Goal: Information Seeking & Learning: Learn about a topic

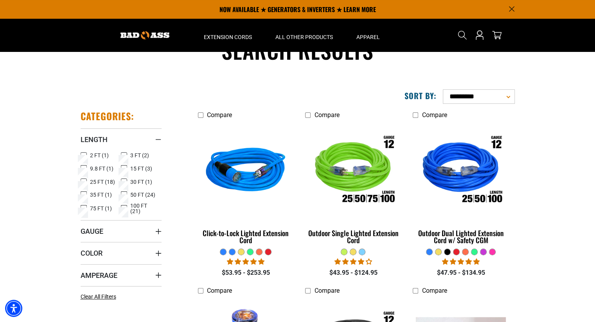
scroll to position [31, 0]
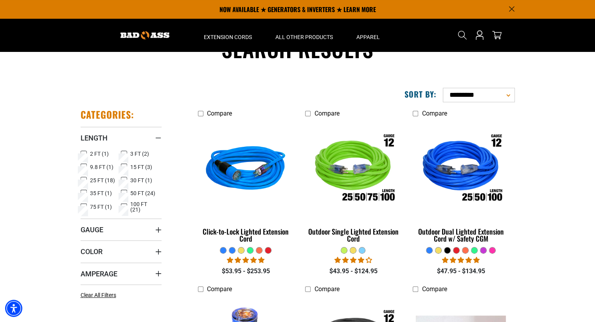
drag, startPoint x: 5, startPoint y: 151, endPoint x: 6, endPoint y: 155, distance: 4.3
drag, startPoint x: 6, startPoint y: 155, endPoint x: 100, endPoint y: 274, distance: 151.9
click at [100, 274] on span "Amperage" at bounding box center [99, 274] width 37 height 9
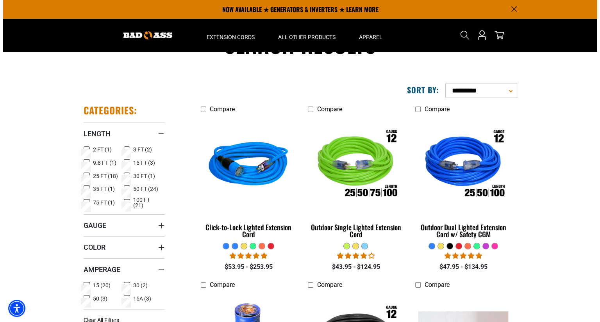
scroll to position [0, 0]
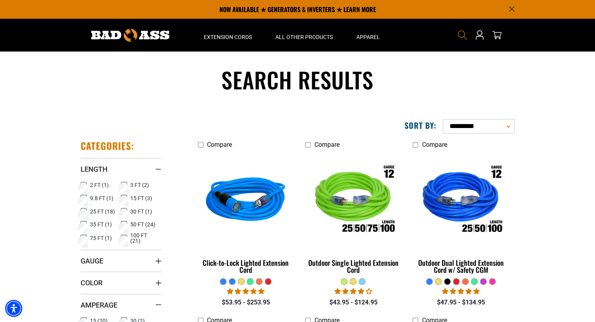
click at [461, 36] on icon "Search" at bounding box center [462, 35] width 10 height 10
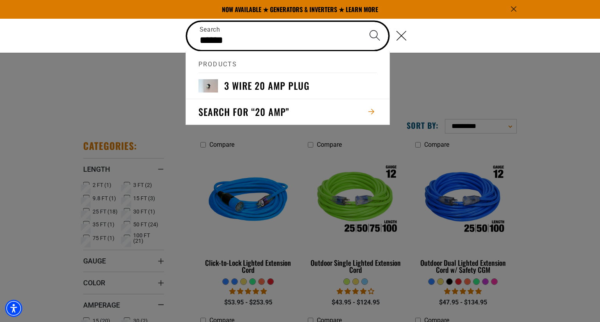
type input "******"
click at [361, 22] on button "Search" at bounding box center [374, 35] width 27 height 27
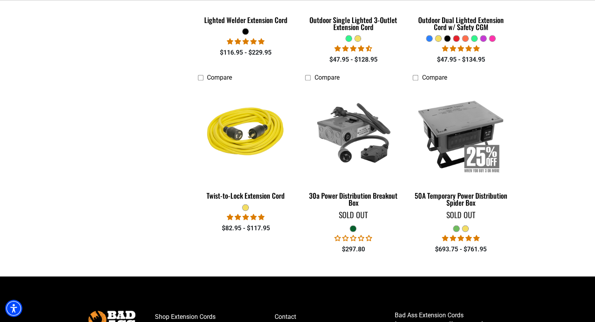
scroll to position [954, 0]
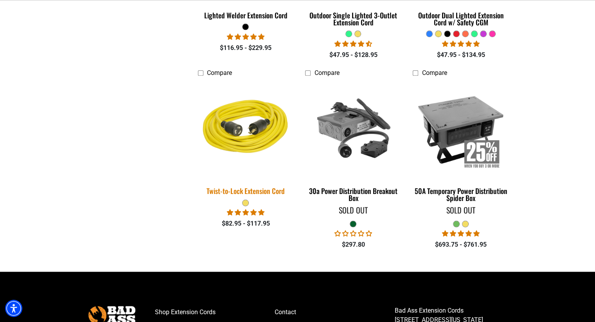
click at [229, 192] on div "Twist-to-Lock Extension Cord" at bounding box center [246, 191] width 96 height 7
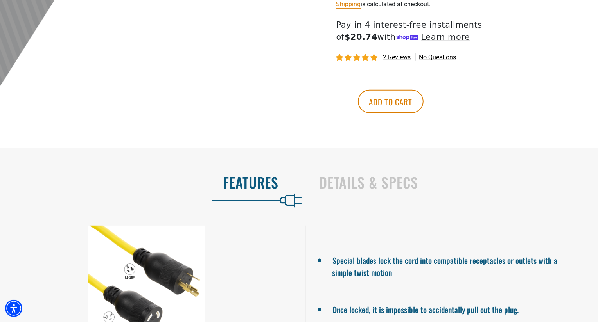
scroll to position [391, 0]
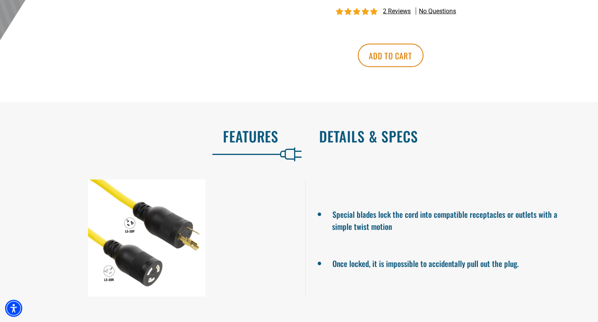
click at [371, 142] on h2 "Details & Specs" at bounding box center [450, 136] width 262 height 16
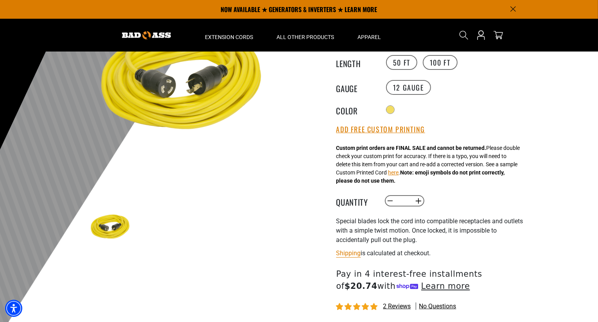
scroll to position [94, 0]
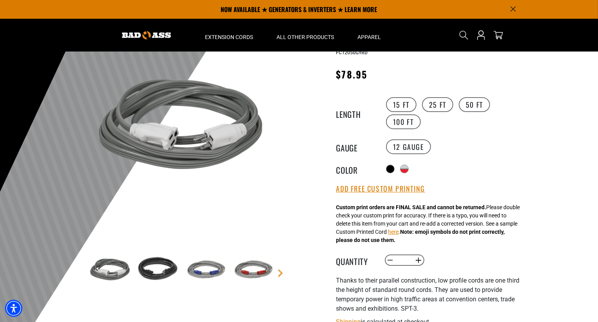
scroll to position [31, 0]
